Goal: Task Accomplishment & Management: Use online tool/utility

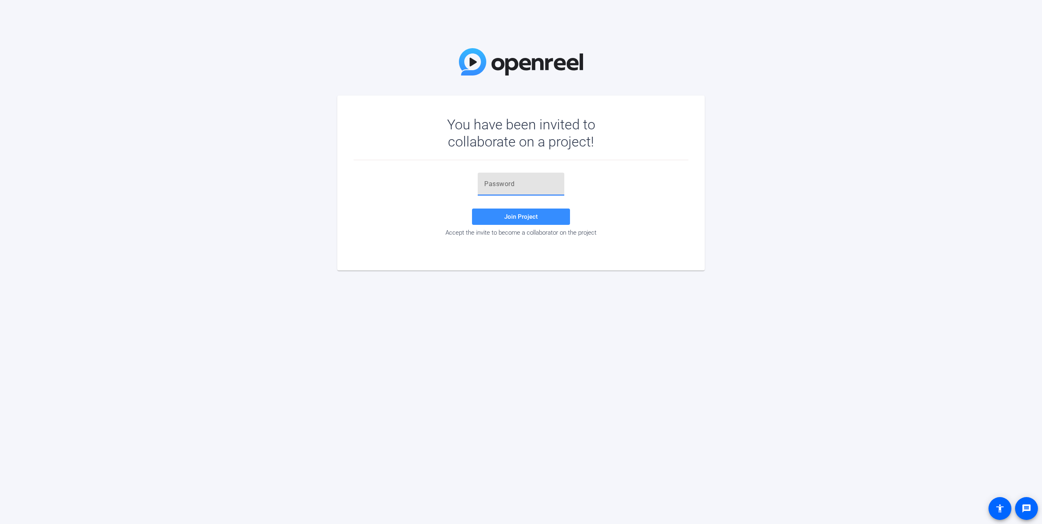
drag, startPoint x: 528, startPoint y: 187, endPoint x: 524, endPoint y: 186, distance: 4.7
click at [524, 186] on input "text" at bounding box center [520, 184] width 73 height 10
paste input ";70=fP"
type input ";70=fP"
click at [492, 214] on span at bounding box center [521, 217] width 98 height 20
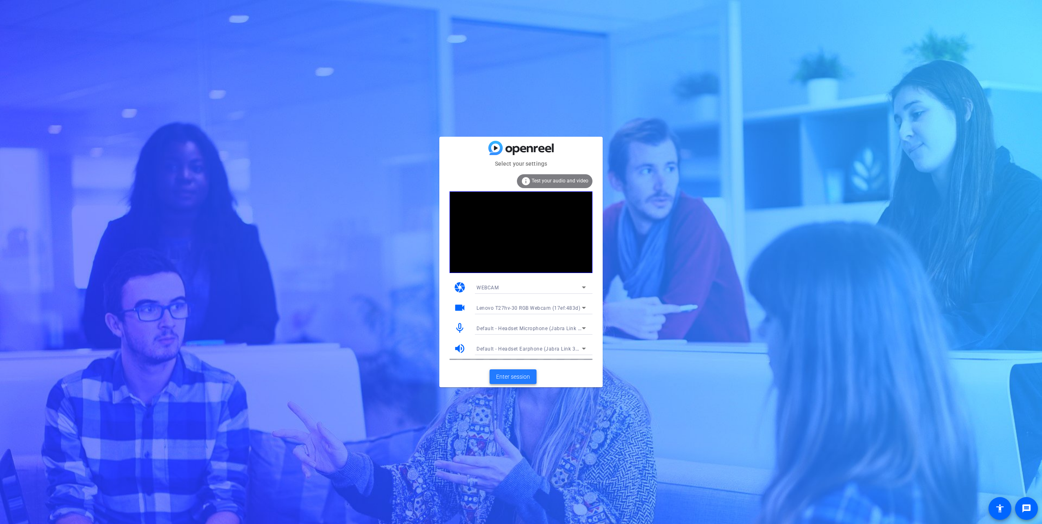
click at [515, 378] on span "Enter session" at bounding box center [513, 377] width 34 height 9
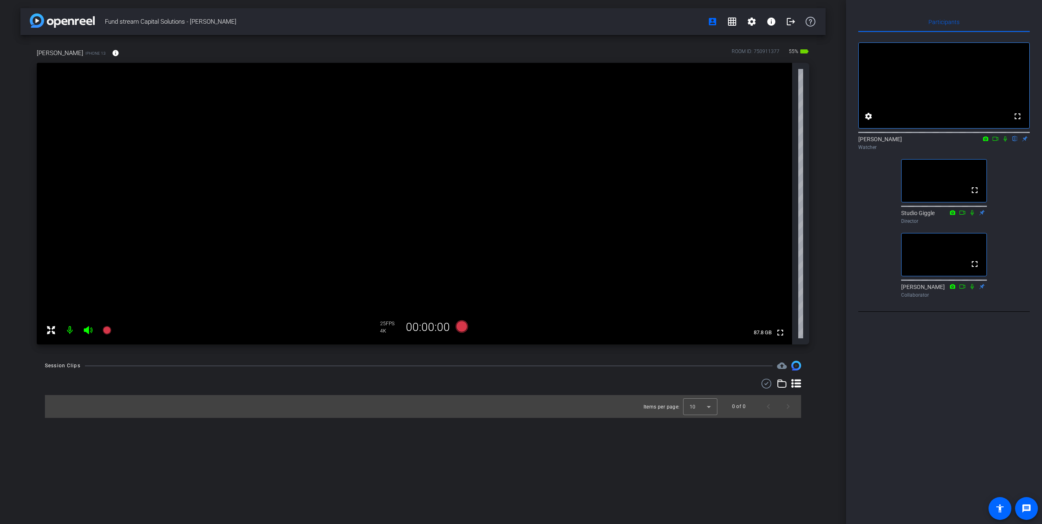
click at [997, 142] on icon at bounding box center [995, 139] width 7 height 6
click at [1006, 141] on icon at bounding box center [1005, 138] width 4 height 4
click at [993, 142] on icon at bounding box center [995, 139] width 7 height 6
click at [1016, 142] on icon at bounding box center [1015, 139] width 7 height 6
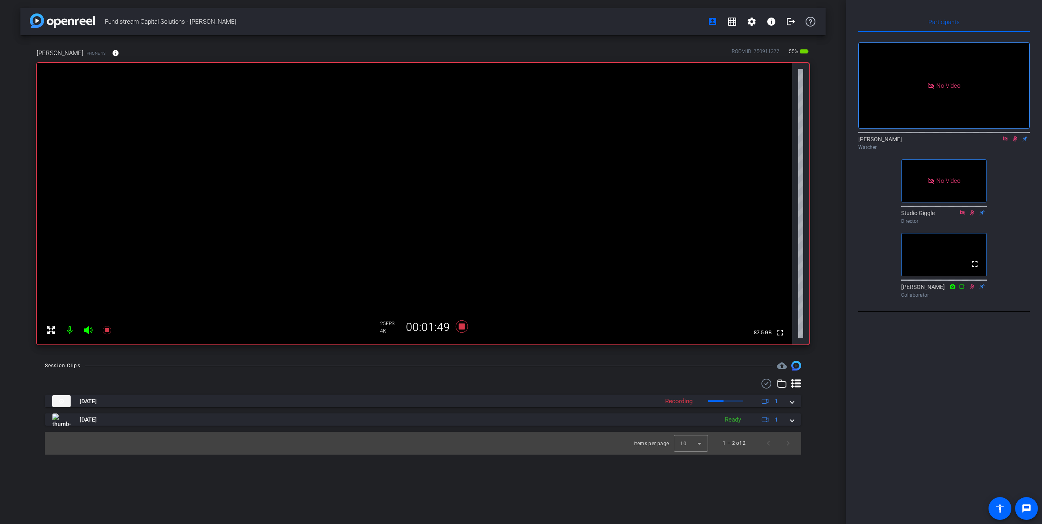
click at [1004, 142] on icon at bounding box center [1005, 139] width 7 height 6
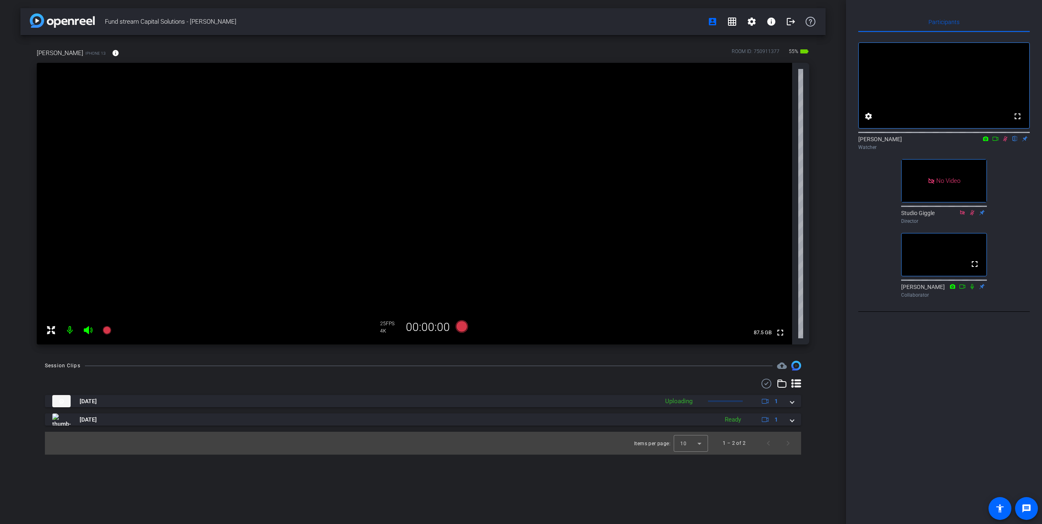
click at [1005, 142] on icon at bounding box center [1005, 139] width 7 height 6
click at [998, 142] on icon at bounding box center [995, 139] width 7 height 6
click at [1014, 142] on icon at bounding box center [1015, 139] width 7 height 6
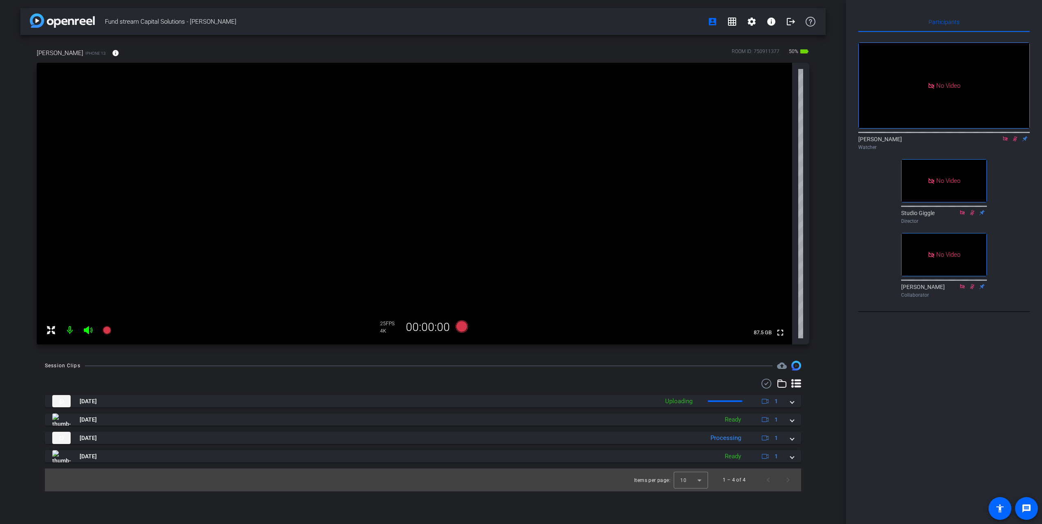
click at [1003, 142] on icon at bounding box center [1005, 139] width 7 height 6
click at [1004, 142] on icon at bounding box center [1005, 139] width 7 height 6
click at [996, 141] on icon at bounding box center [995, 139] width 6 height 4
click at [1016, 142] on icon at bounding box center [1015, 139] width 7 height 6
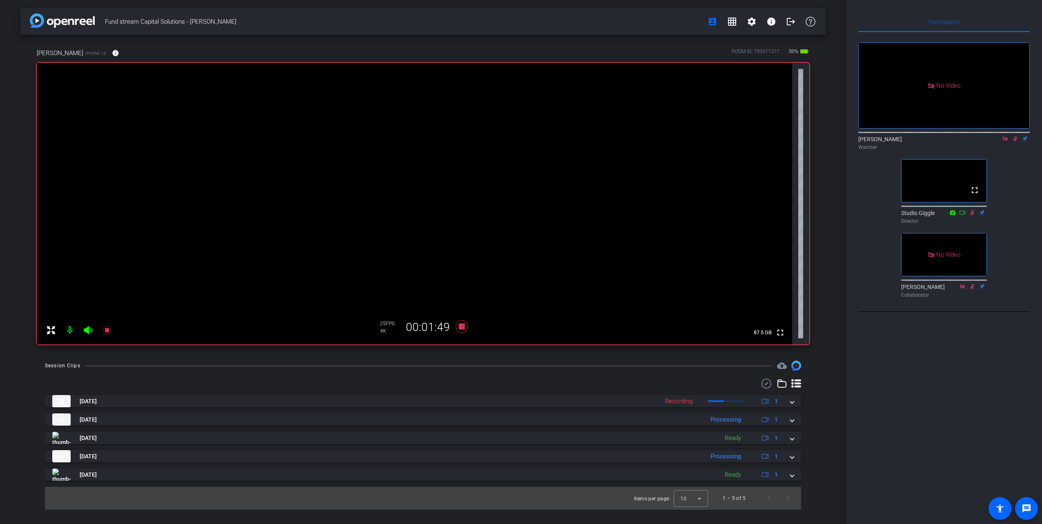
click at [1004, 142] on icon at bounding box center [1005, 139] width 7 height 6
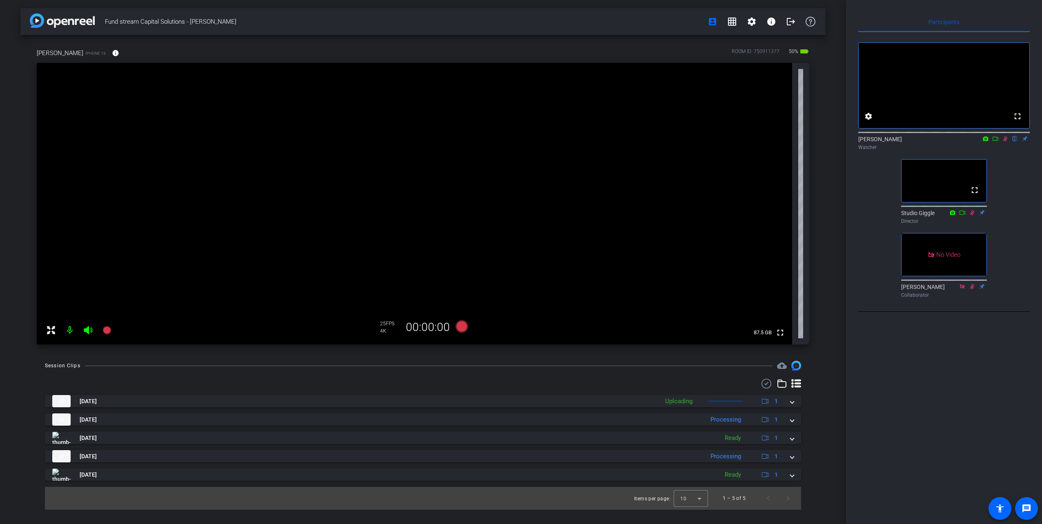
click at [1003, 142] on icon at bounding box center [1005, 139] width 7 height 6
